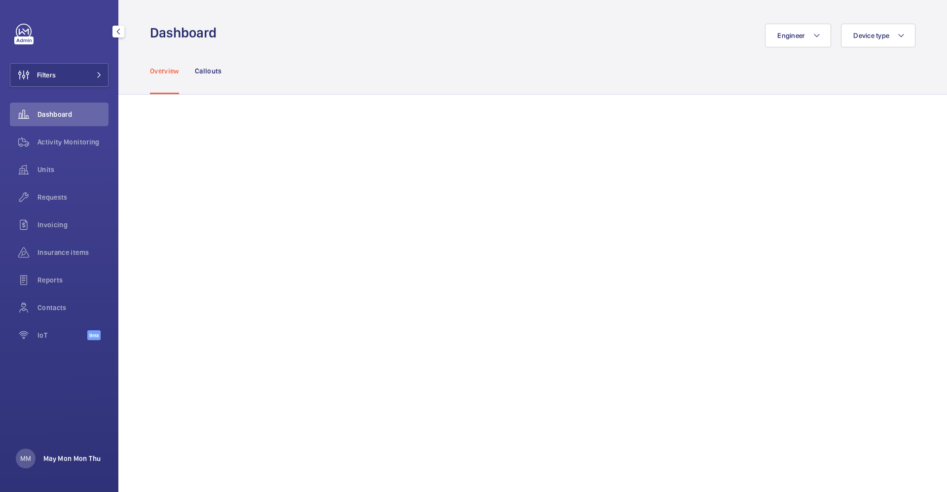
click at [46, 462] on p "May Mon Mon Thu" at bounding box center [71, 459] width 57 height 10
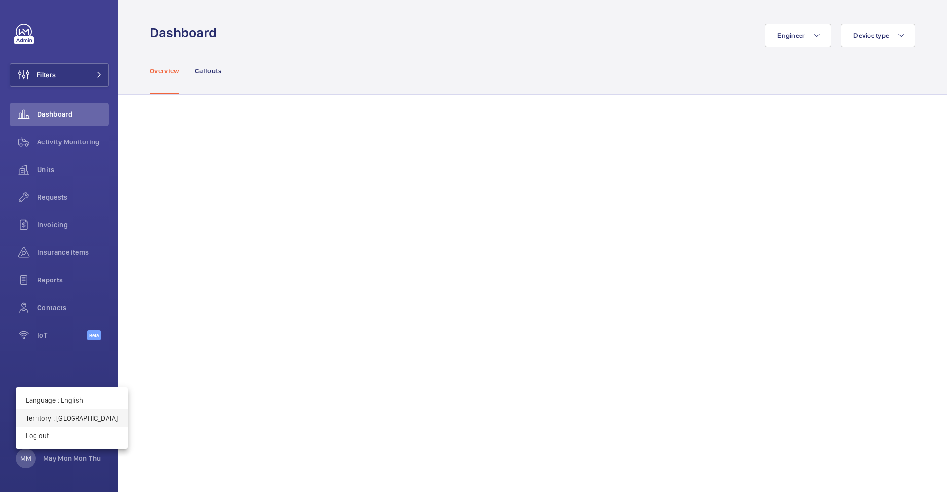
click at [78, 418] on p "Territory : [GEOGRAPHIC_DATA]" at bounding box center [72, 419] width 92 height 10
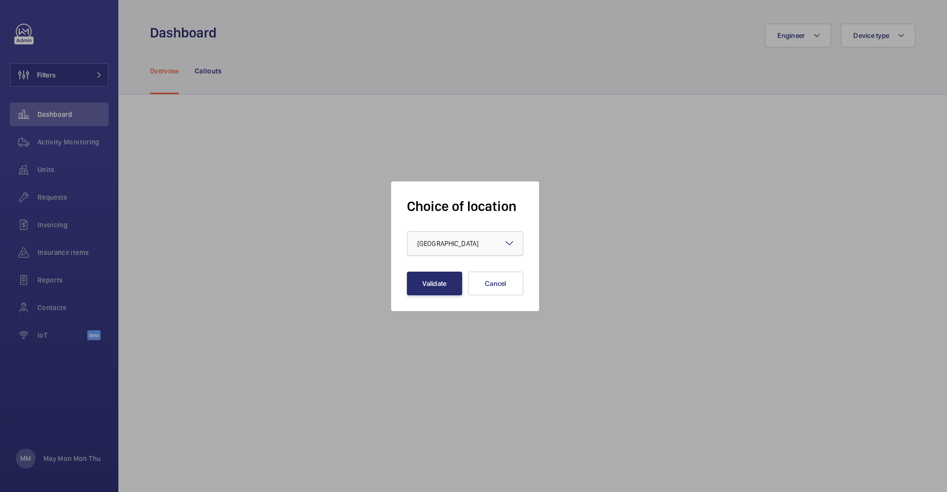
click at [471, 245] on div "× [GEOGRAPHIC_DATA]" at bounding box center [460, 244] width 86 height 10
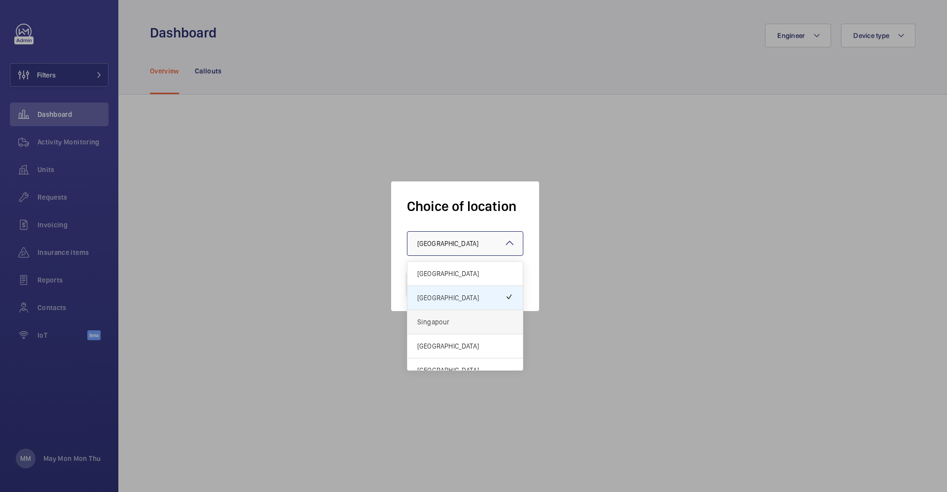
click at [451, 320] on span "Singapour" at bounding box center [465, 322] width 96 height 10
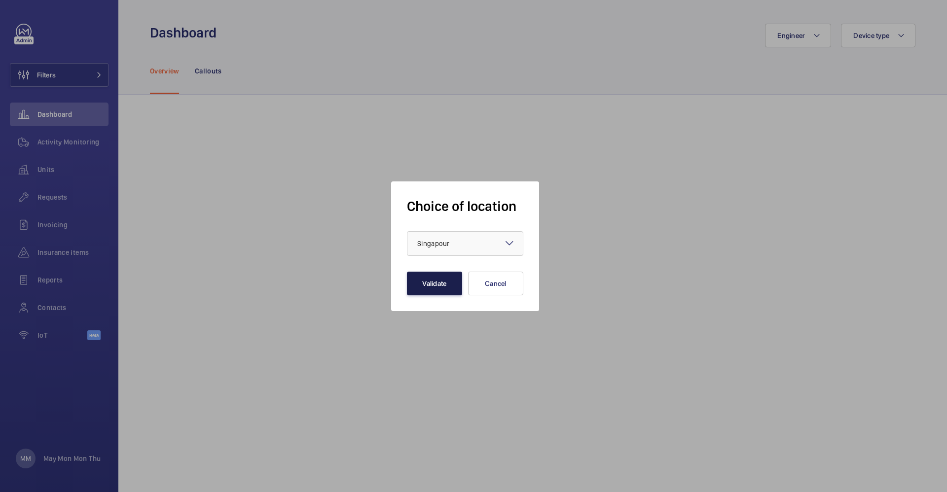
click at [420, 285] on button "Validate" at bounding box center [434, 284] width 55 height 24
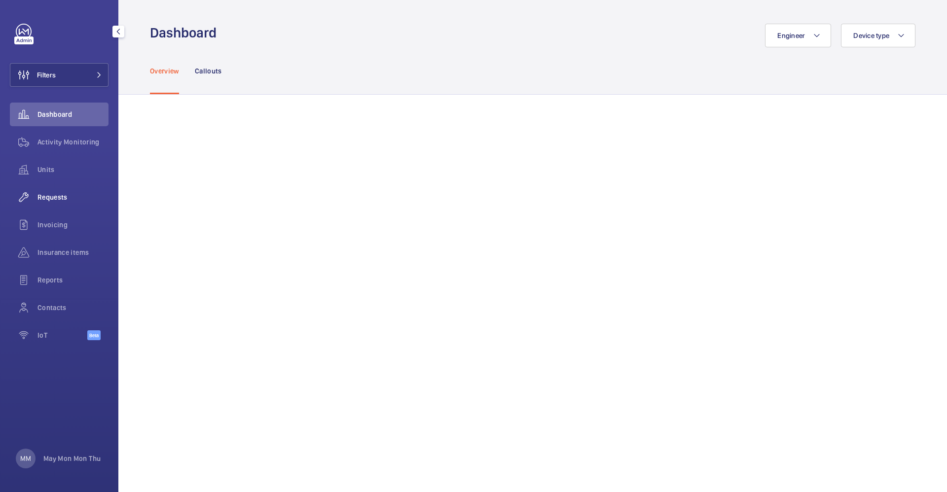
click at [60, 194] on span "Requests" at bounding box center [73, 197] width 71 height 10
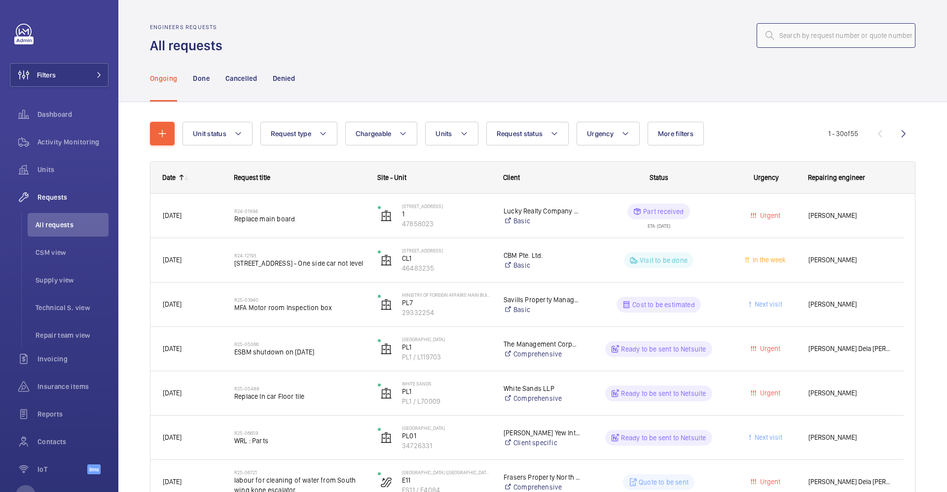
click at [772, 29] on input "text" at bounding box center [836, 35] width 159 height 25
type input "10332"
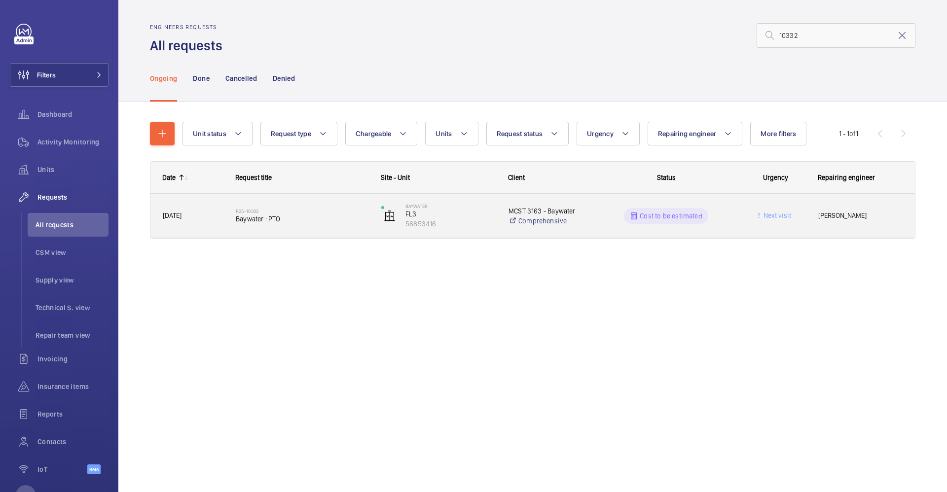
click at [585, 231] on div "MCST 3163 - Baywater Comprehensive" at bounding box center [542, 215] width 90 height 39
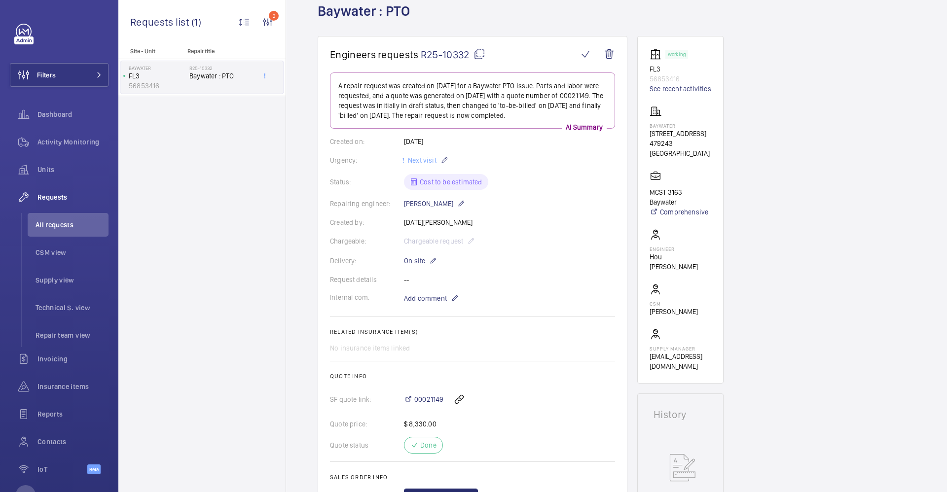
scroll to position [74, 0]
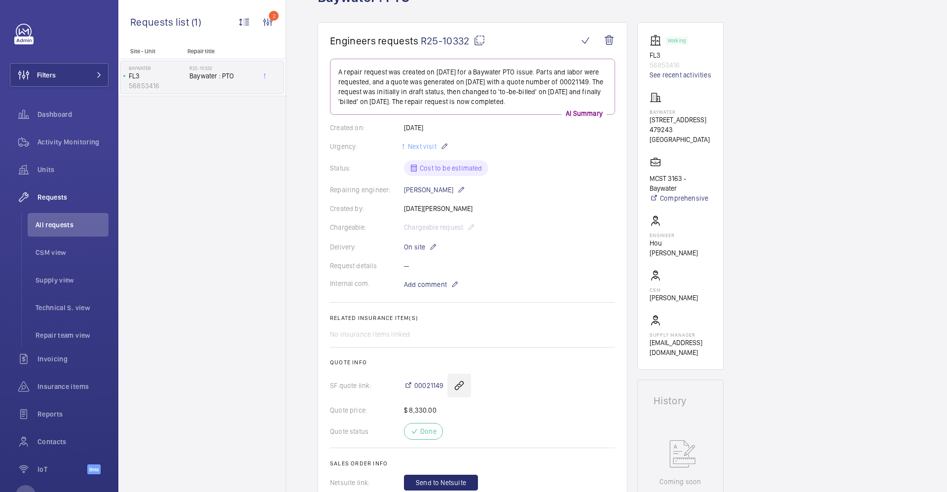
click at [458, 386] on wm-front-icon-button at bounding box center [460, 386] width 24 height 24
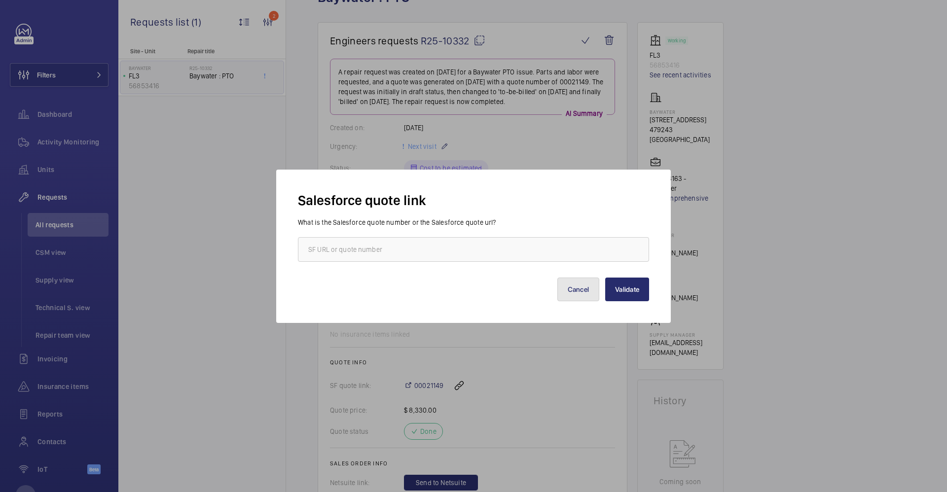
click at [572, 290] on button "Cancel" at bounding box center [579, 290] width 42 height 24
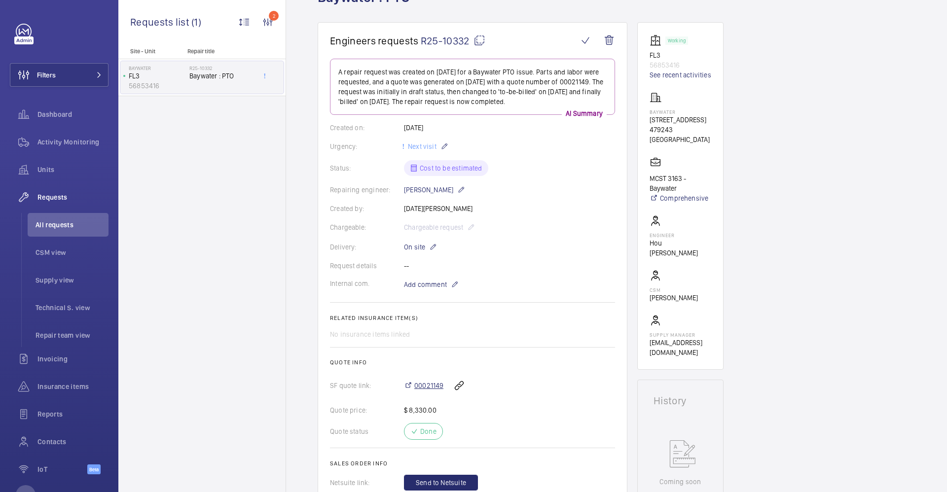
click at [433, 383] on span "00021149" at bounding box center [428, 386] width 29 height 10
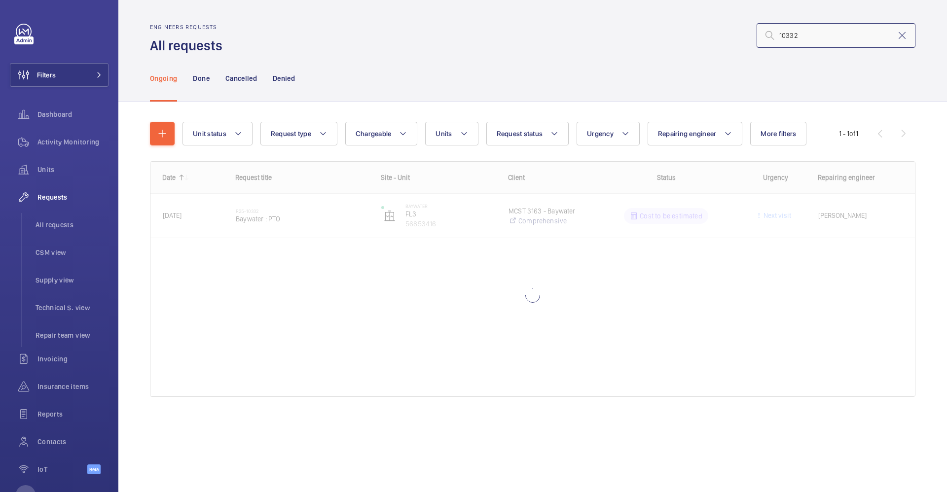
drag, startPoint x: 843, startPoint y: 40, endPoint x: 677, endPoint y: 36, distance: 165.8
click at [677, 36] on div "10332" at bounding box center [571, 36] width 687 height 24
type input "10147"
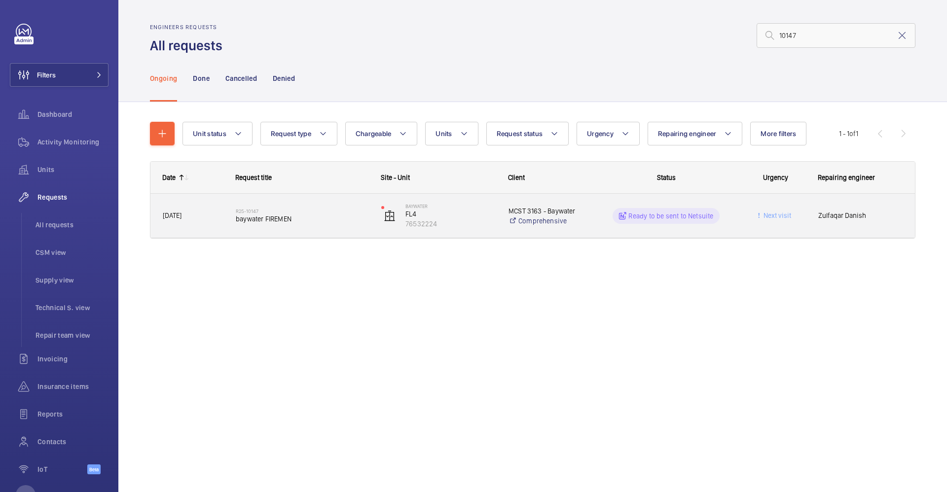
click at [336, 211] on h2 "R25-10147" at bounding box center [302, 211] width 133 height 6
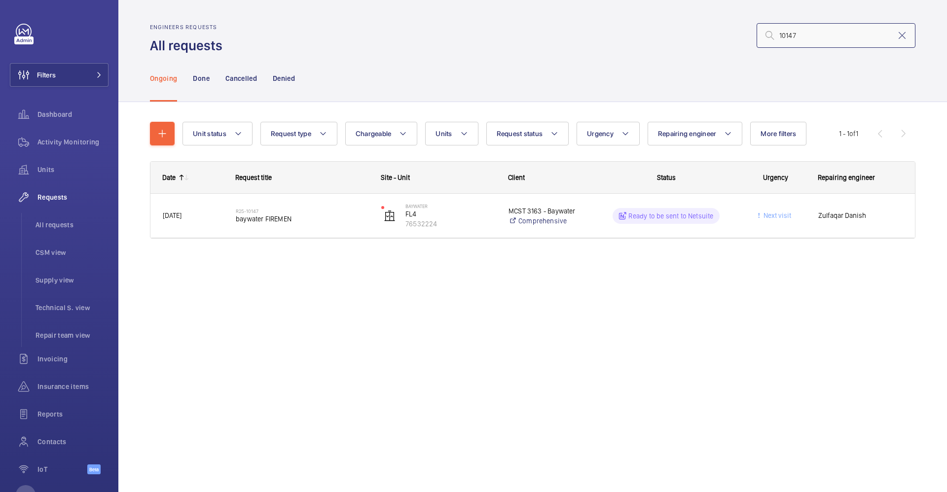
drag, startPoint x: 815, startPoint y: 36, endPoint x: 691, endPoint y: 31, distance: 124.4
click at [691, 31] on div "10147" at bounding box center [571, 36] width 687 height 24
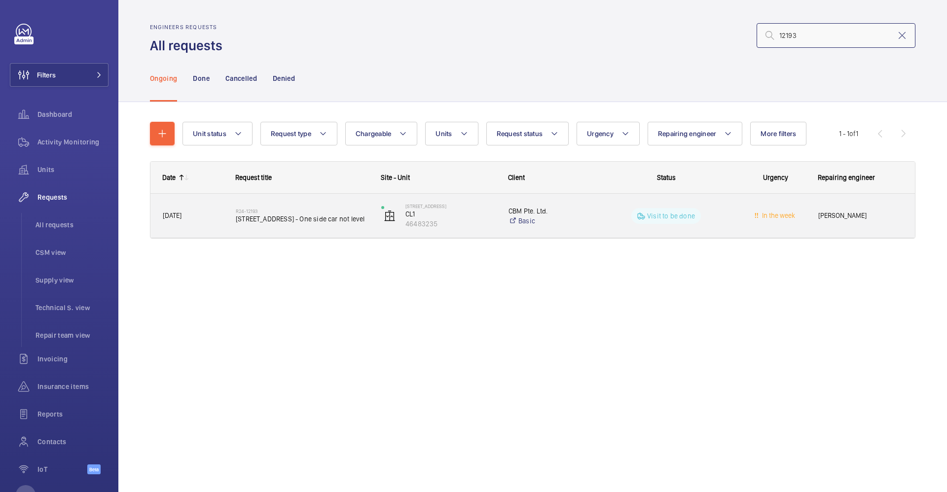
type input "12193"
click at [327, 232] on div "R24-12193 36 Loyang Drive - CL1 - One side car not level" at bounding box center [296, 216] width 145 height 44
